Goal: Task Accomplishment & Management: Manage account settings

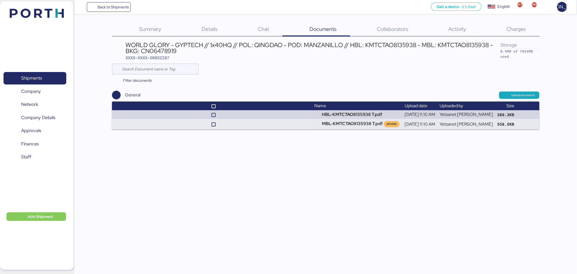
click at [114, 6] on span "Back to Shipments" at bounding box center [113, 7] width 31 height 6
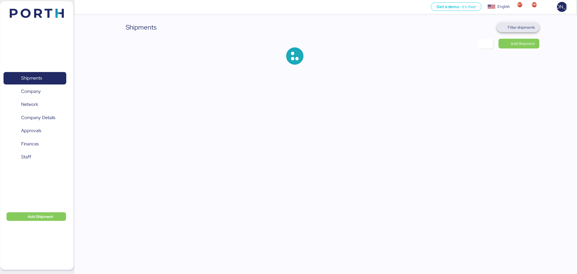
click at [529, 25] on span "Filter shipments" at bounding box center [521, 27] width 27 height 6
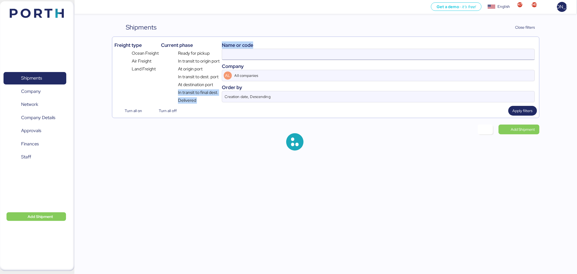
drag, startPoint x: 216, startPoint y: 81, endPoint x: 237, endPoint y: 56, distance: 32.5
click at [237, 56] on div "Freight type Ocean Freight Air Freight Land Freight Current phase Ready for pic…" at bounding box center [325, 71] width 423 height 65
click at [240, 55] on input at bounding box center [378, 54] width 313 height 11
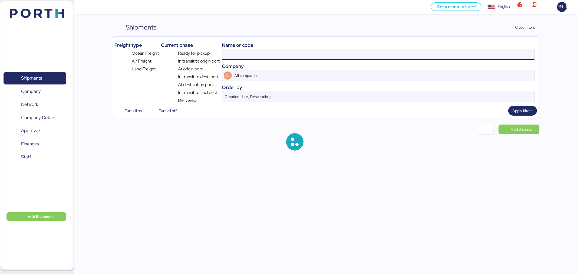
paste input "Thank you for your information, I contacted with the shipper ,but she hasn't co…"
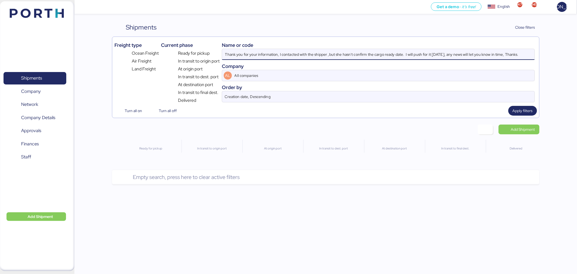
click at [382, 51] on input "Thank you for your information, I contacted with the shipper ,but she hasn't co…" at bounding box center [378, 54] width 313 height 11
click at [266, 56] on input "Thank you for your information, I contacted with the shipper ,but she hasn't co…" at bounding box center [378, 54] width 313 height 11
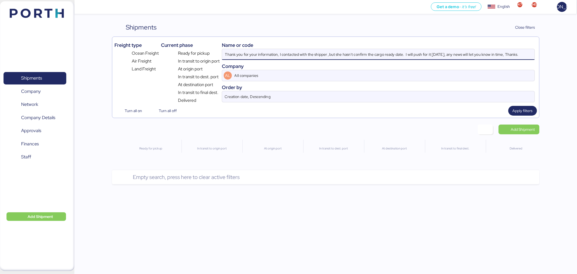
click at [266, 56] on input "Thank you for your information, I contacted with the shipper ,but she hasn't co…" at bounding box center [378, 54] width 313 height 11
paste input "O0052214"
type input "O0052214"
click at [526, 112] on span "Apply filters" at bounding box center [523, 110] width 20 height 6
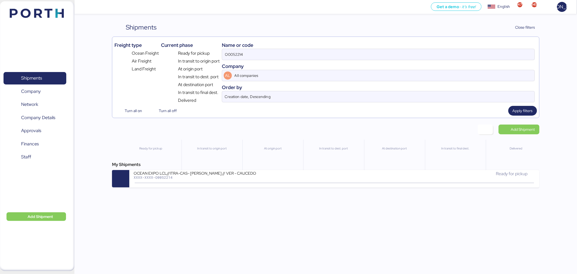
click at [202, 199] on div "Get a demo - it’s free! Get a demo English Inglés English 47 145 JA Shipments 0…" at bounding box center [288, 137] width 577 height 274
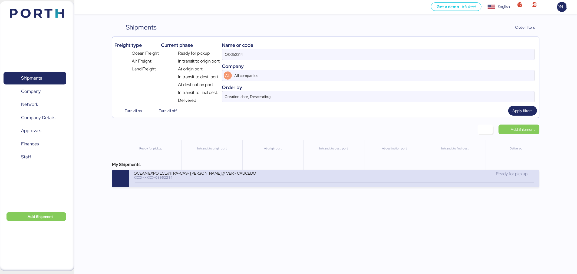
click at [210, 184] on icon at bounding box center [202, 183] width 26 height 6
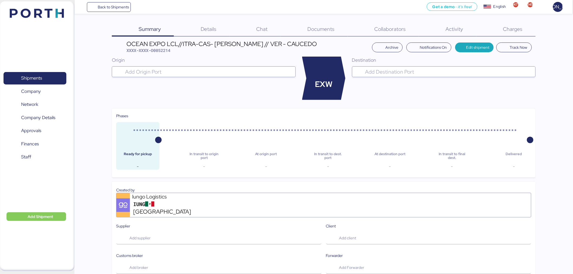
click at [510, 29] on span "Charges" at bounding box center [512, 28] width 19 height 7
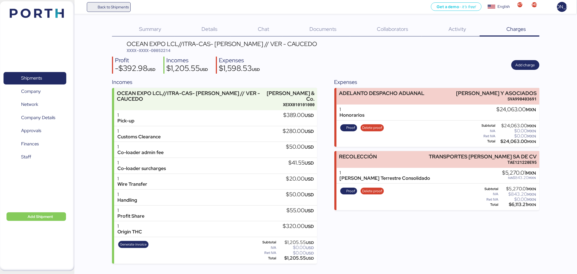
click at [109, 7] on span "Back to Shipments" at bounding box center [113, 7] width 31 height 6
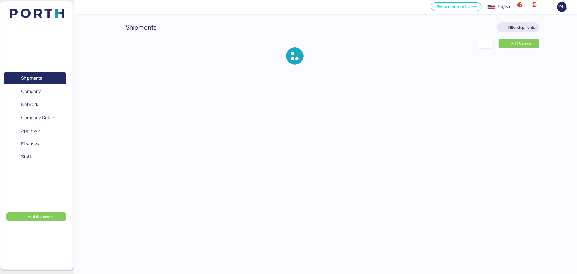
click at [514, 32] on span "Filter shipments" at bounding box center [518, 27] width 42 height 10
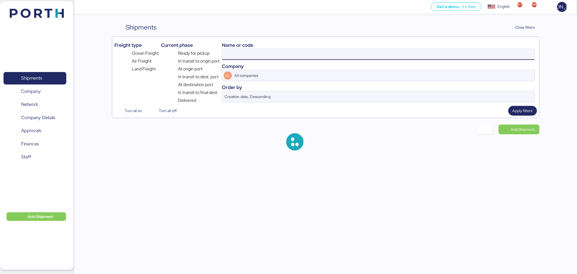
click at [272, 56] on input at bounding box center [378, 54] width 313 height 11
paste input "A0052277"
click at [272, 56] on input "A0052277" at bounding box center [378, 54] width 313 height 11
type input "A0052277"
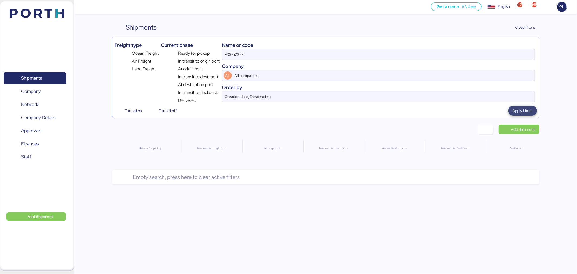
click at [521, 112] on span "Apply filters" at bounding box center [523, 110] width 20 height 6
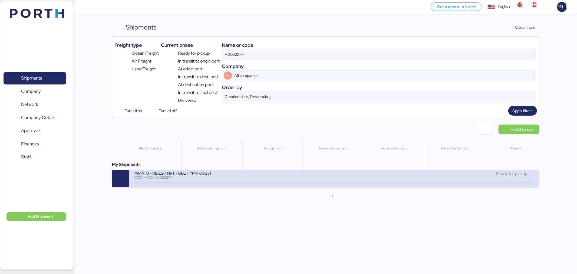
click at [329, 185] on icon at bounding box center [335, 183] width 26 height 6
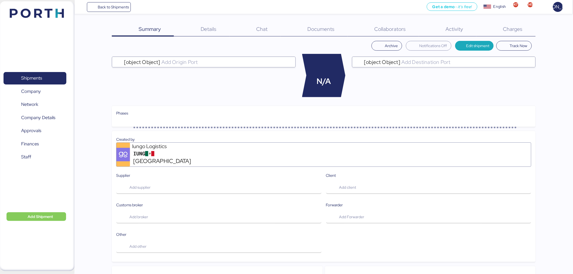
click at [512, 28] on span "Charges" at bounding box center [512, 28] width 19 height 7
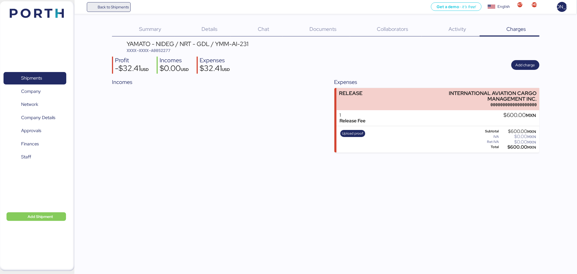
click at [103, 4] on span "Back to Shipments" at bounding box center [113, 7] width 31 height 6
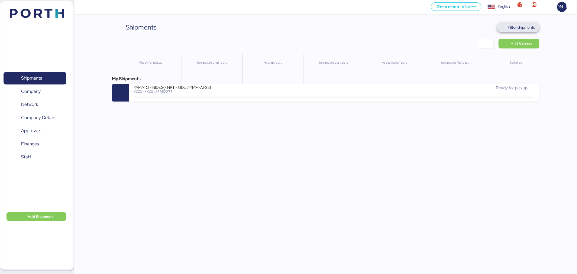
click at [519, 28] on span "Filter shipments" at bounding box center [521, 27] width 27 height 6
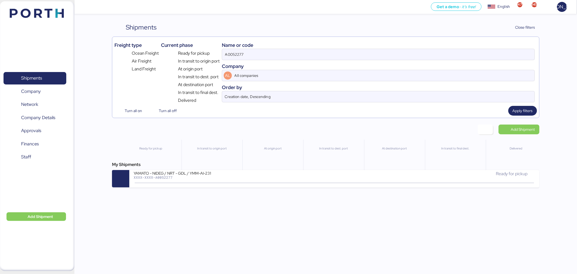
click at [290, 60] on div "A0052277" at bounding box center [378, 54] width 313 height 11
click at [290, 60] on input "A0052277" at bounding box center [378, 54] width 313 height 11
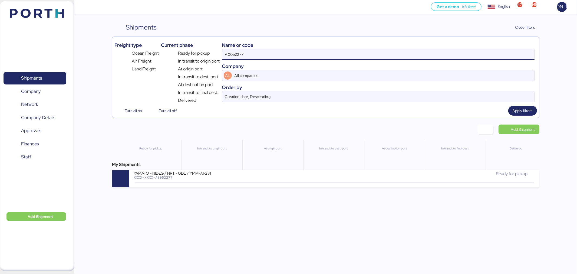
click at [290, 56] on input "A0052277" at bounding box center [378, 54] width 313 height 11
paste input "23"
click at [290, 56] on input "A0052223" at bounding box center [378, 54] width 313 height 11
type input "A0052223"
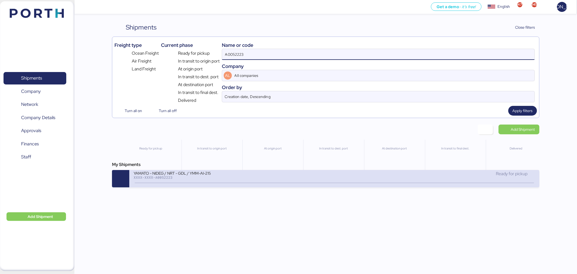
click at [304, 176] on div "YAMATO - NIDEG / NRT - GDL / YMM-AI-215 XXXX-XXXX-A0052223" at bounding box center [234, 177] width 201 height 12
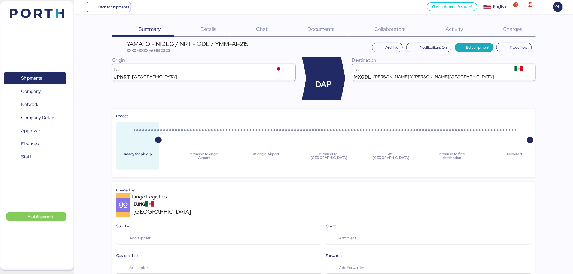
click at [491, 33] on div "Charges 0" at bounding box center [505, 29] width 59 height 14
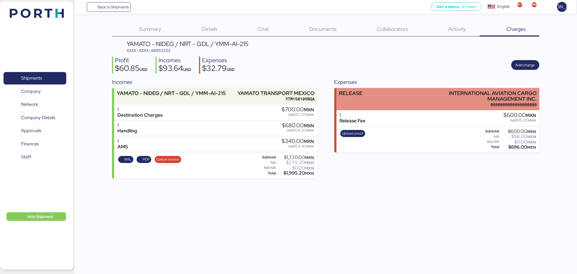
click at [451, 103] on div "0000000000000000000" at bounding box center [477, 105] width 119 height 6
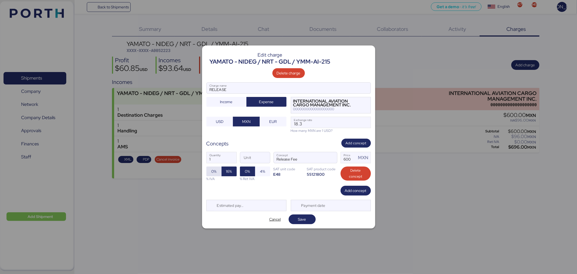
click at [211, 171] on span "0%" at bounding box center [213, 171] width 5 height 6
click at [301, 221] on span "Save" at bounding box center [302, 219] width 8 height 6
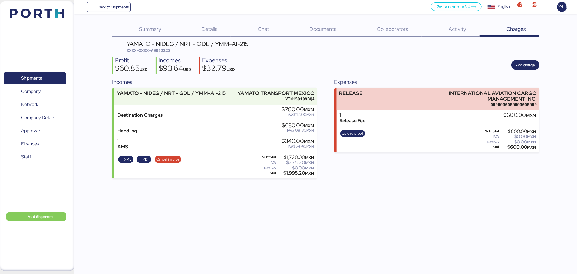
click at [172, 46] on div "YAMATO - NIDEG / NRT - GDL / YMM-AI-215" at bounding box center [188, 44] width 122 height 6
click at [166, 48] on span "XXXX-XXXX-A0052223" at bounding box center [149, 50] width 44 height 5
click at [158, 50] on span "XXXX-XXXX-A0052223" at bounding box center [149, 50] width 44 height 5
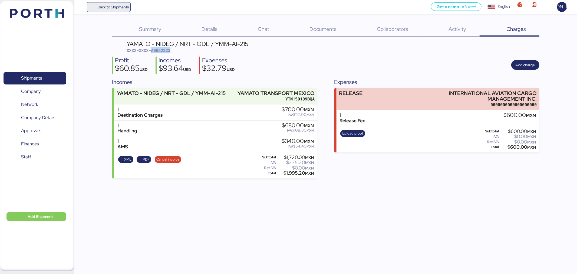
click at [103, 9] on span "Back to Shipments" at bounding box center [113, 7] width 31 height 6
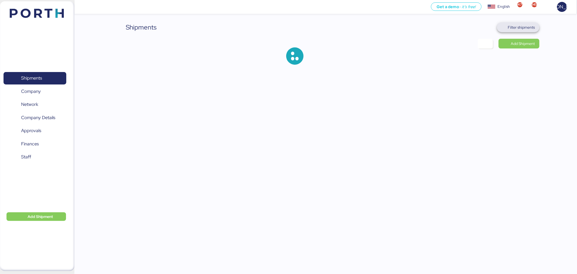
click at [511, 29] on span "Filter shipments" at bounding box center [521, 27] width 27 height 6
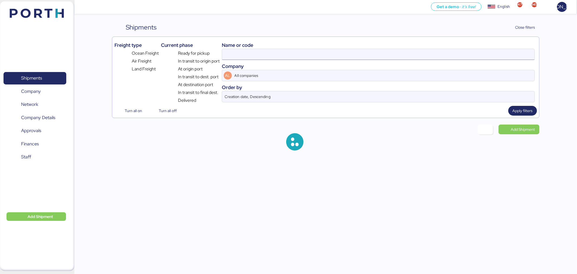
click at [302, 56] on input at bounding box center [378, 54] width 313 height 11
paste input "2096568335"
click at [280, 57] on input "2096568335" at bounding box center [378, 54] width 313 height 11
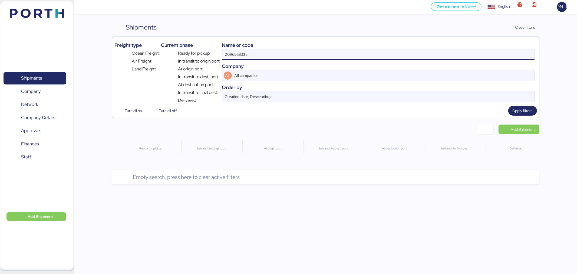
drag, startPoint x: 193, startPoint y: 55, endPoint x: 133, endPoint y: 54, distance: 59.8
click at [133, 54] on div "Freight type Ocean Freight Air Freight Land Freight Current phase Ready for pic…" at bounding box center [325, 71] width 423 height 65
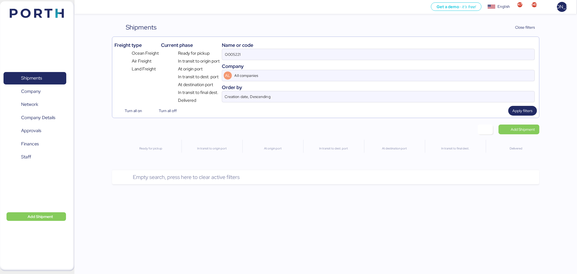
click at [103, 146] on div "Ready for pickup In transit to origin port At origin port In transit to dest. p…" at bounding box center [325, 146] width 445 height 13
click at [236, 55] on input "O005221" at bounding box center [378, 54] width 313 height 11
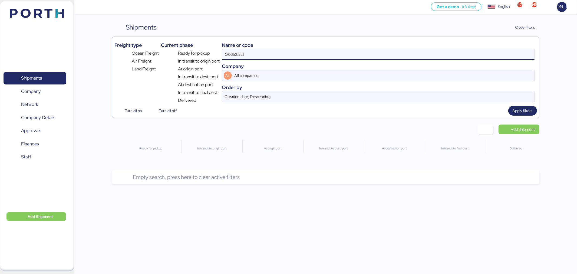
type input "O0052221"
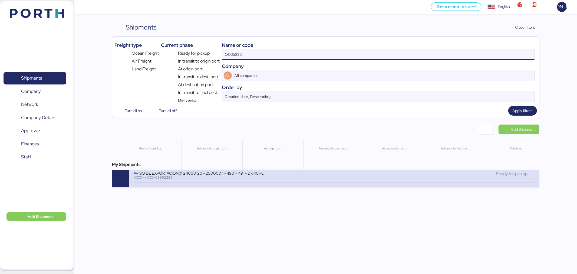
click at [238, 172] on div "AVISO DE EXPORTACIÓN // 24000120 - 25000011 - 490 + 491 - 2 x 40HC XXXX-XXXX-O0…" at bounding box center [334, 178] width 410 height 17
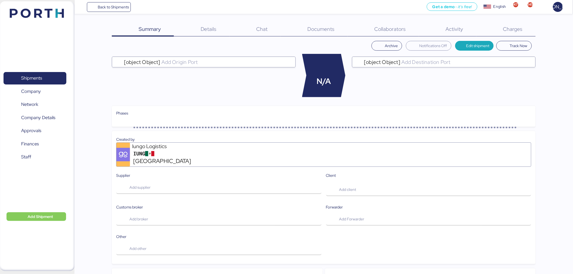
click at [508, 30] on span "Charges" at bounding box center [512, 28] width 19 height 7
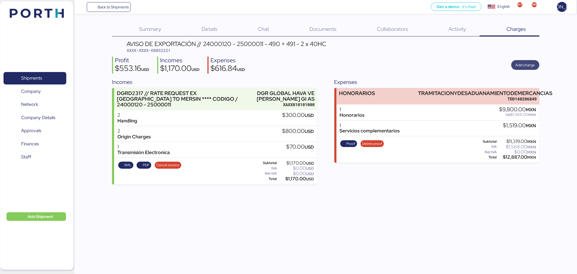
click at [521, 64] on span "Add charge" at bounding box center [525, 65] width 19 height 6
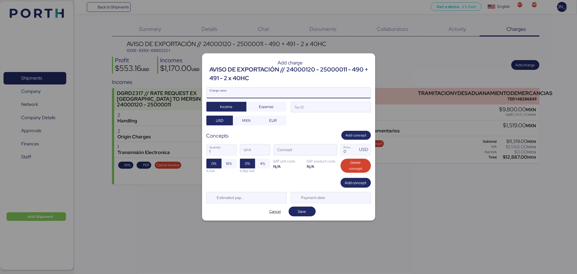
click at [287, 91] on input "Charge name" at bounding box center [289, 92] width 164 height 11
type input "DOC"
click at [274, 109] on span "Expense" at bounding box center [266, 106] width 15 height 6
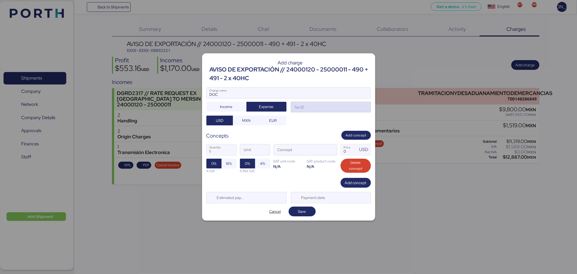
click at [316, 104] on div "Tax ID" at bounding box center [331, 107] width 80 height 11
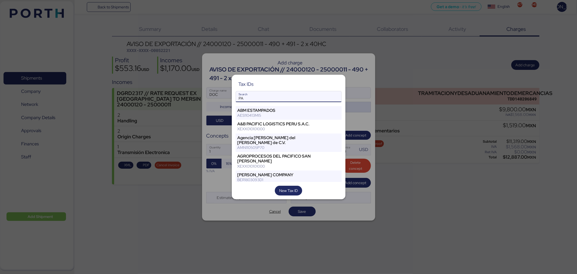
type input "P"
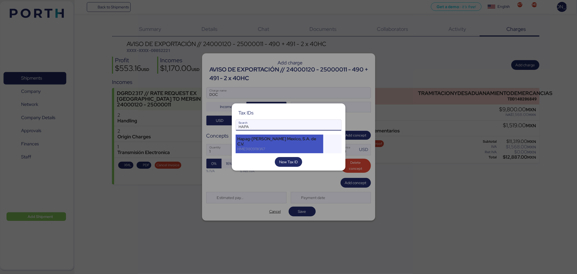
type input "HAPA"
click at [271, 144] on div "Hapag-[PERSON_NAME] Mexico, S.A. de C.V." at bounding box center [280, 141] width 84 height 10
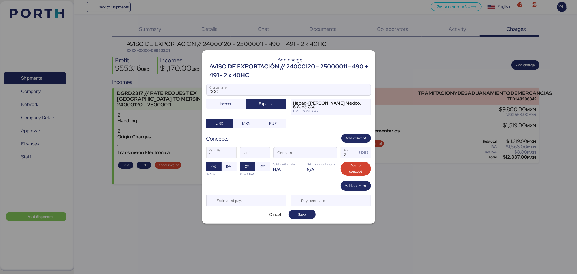
click at [297, 152] on input "Concept" at bounding box center [299, 152] width 50 height 11
click at [333, 151] on span "button" at bounding box center [331, 153] width 11 height 11
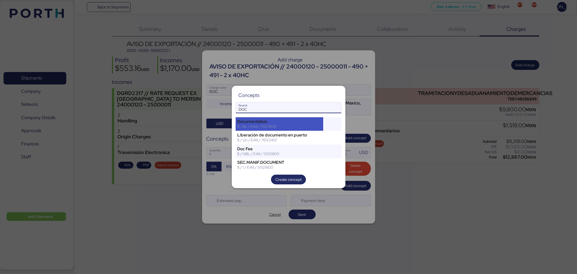
type input "DOC"
click at [283, 129] on div "$ / BL / E48 / 55121800" at bounding box center [280, 126] width 84 height 5
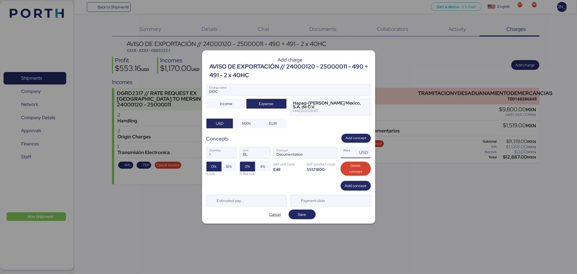
click at [345, 152] on input "Price USD" at bounding box center [349, 152] width 17 height 11
type input "70"
click at [304, 211] on span "Save" at bounding box center [302, 214] width 8 height 6
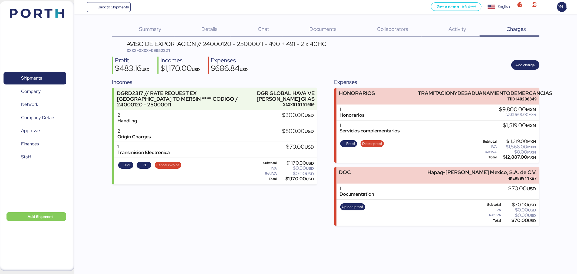
click at [159, 48] on span "XXXX-XXXX-O0052221" at bounding box center [149, 50] width 44 height 5
copy span "O0052221"
click at [353, 207] on span "Upload proof" at bounding box center [352, 207] width 21 height 6
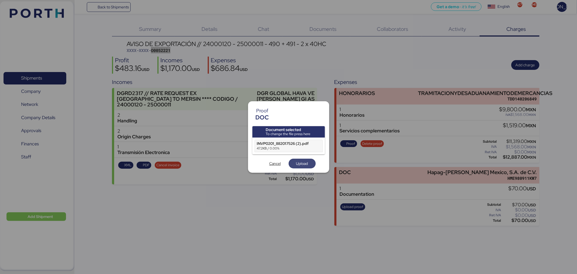
click at [300, 166] on span "Upload" at bounding box center [302, 163] width 12 height 6
